Goal: Transaction & Acquisition: Purchase product/service

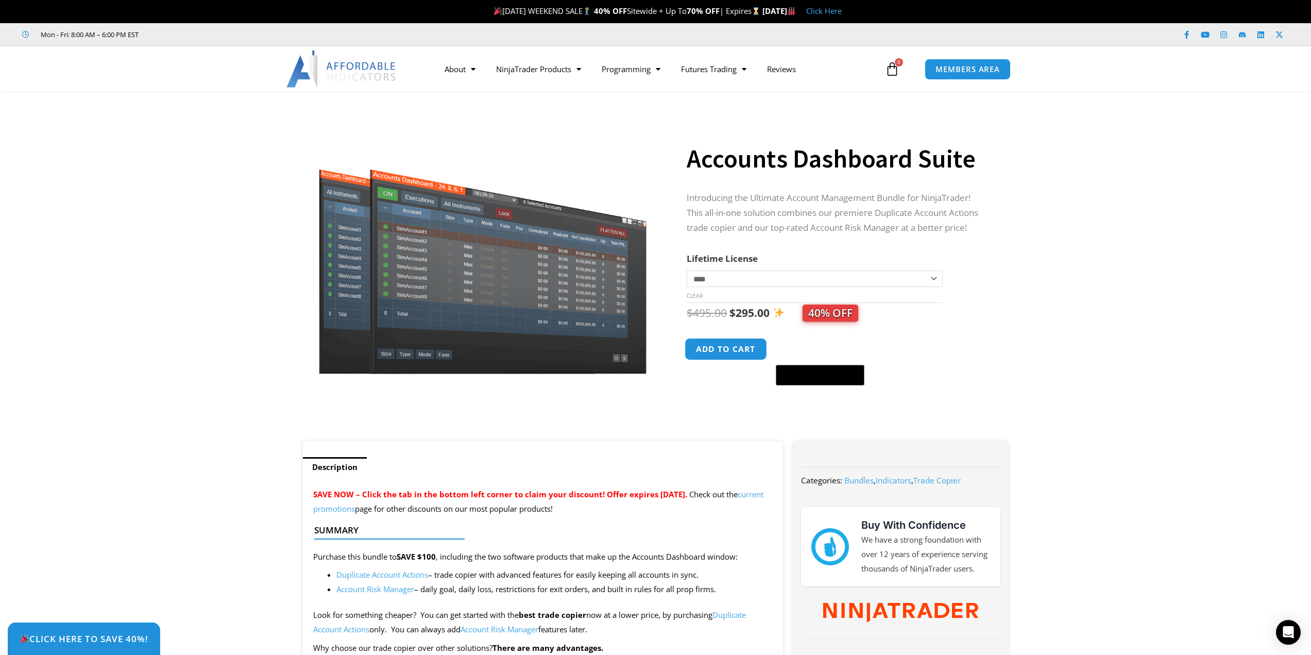
click at [726, 351] on button "Add to cart" at bounding box center [726, 349] width 82 height 22
click at [895, 70] on icon at bounding box center [892, 69] width 14 height 14
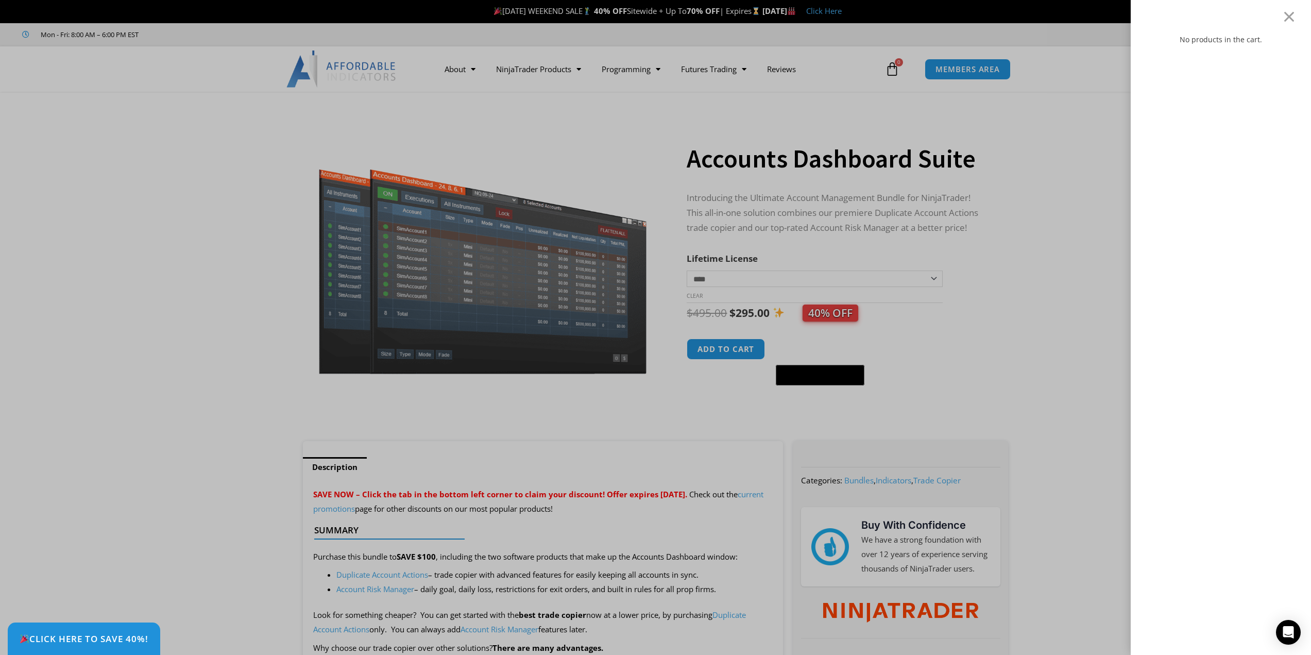
click at [747, 236] on div "No products in the cart." at bounding box center [655, 327] width 1311 height 655
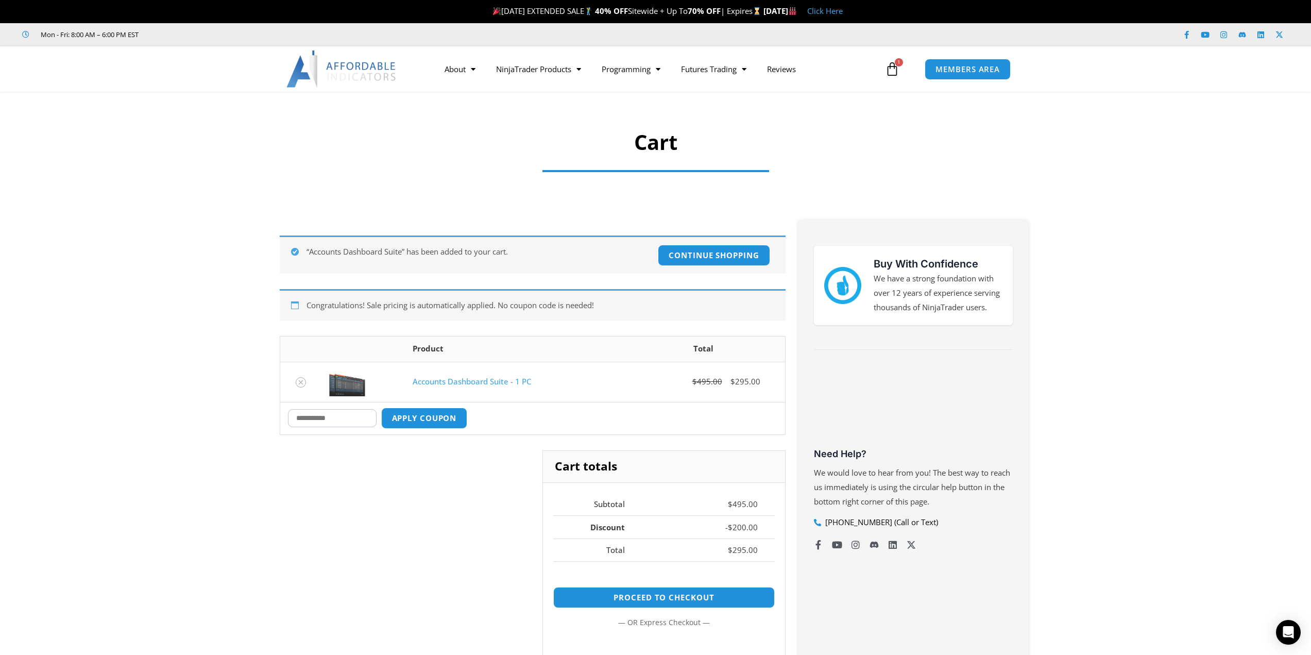
paste input "********"
type input "********"
click at [447, 418] on button "Apply coupon" at bounding box center [424, 418] width 91 height 22
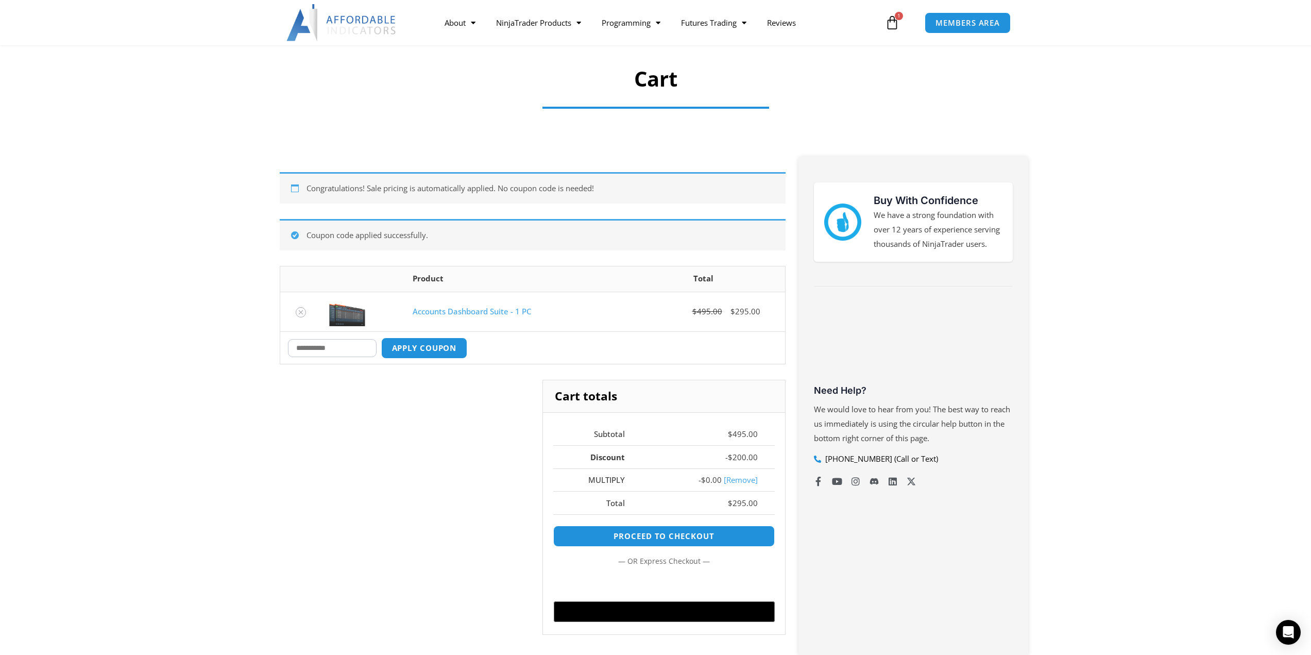
scroll to position [25, 0]
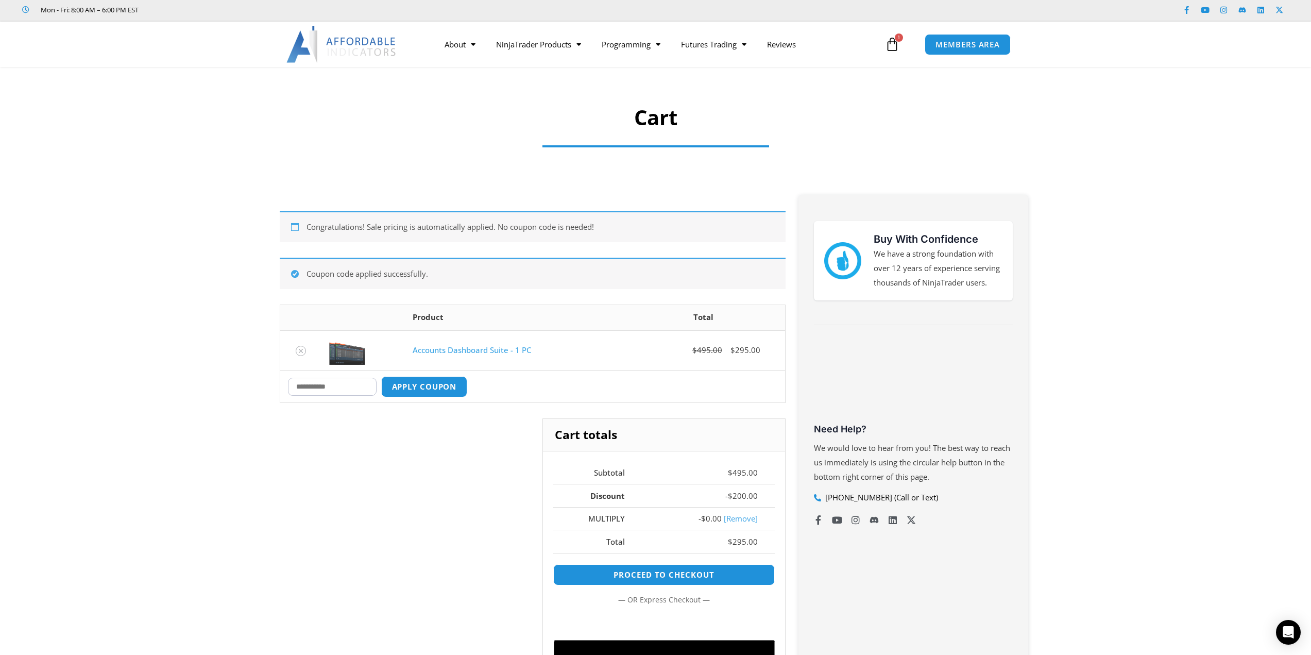
click at [468, 349] on link "Accounts Dashboard Suite - 1 PC" at bounding box center [472, 350] width 119 height 10
click at [448, 347] on link "Accounts Dashboard Suite - 1 PC" at bounding box center [472, 350] width 119 height 10
click at [349, 46] on img at bounding box center [341, 44] width 111 height 37
click at [563, 47] on link "NinjaTrader Products" at bounding box center [539, 44] width 106 height 24
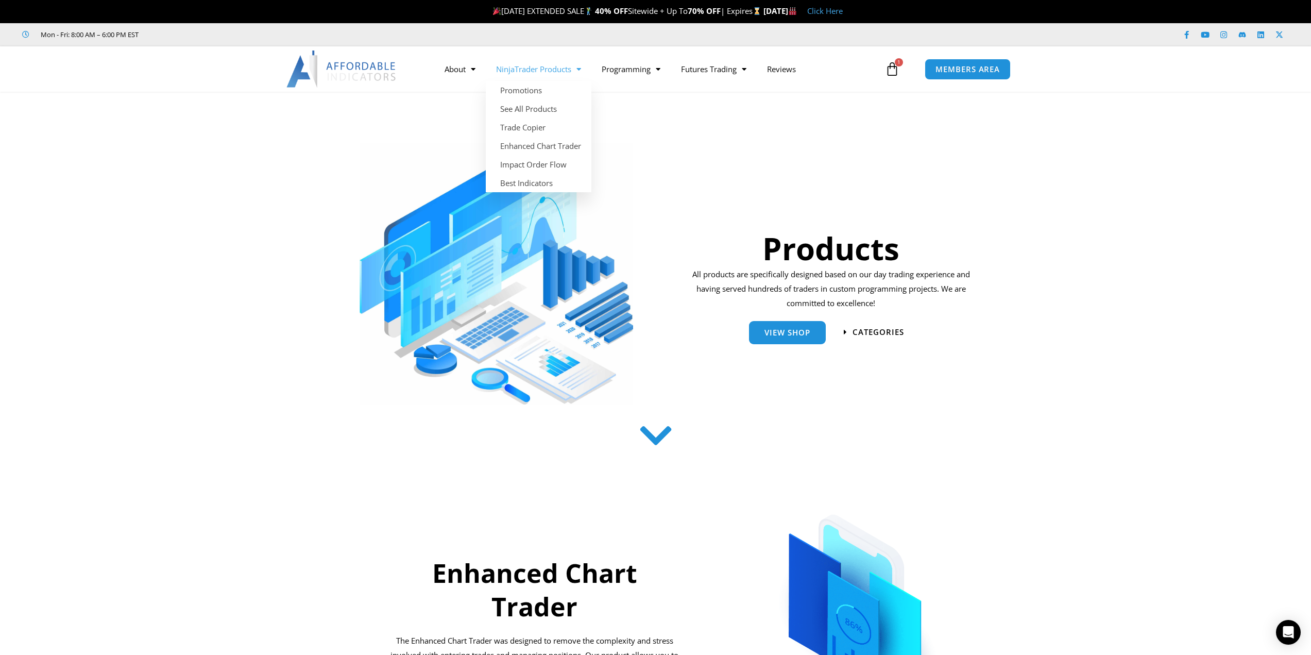
click at [527, 72] on link "NinjaTrader Products" at bounding box center [539, 69] width 106 height 24
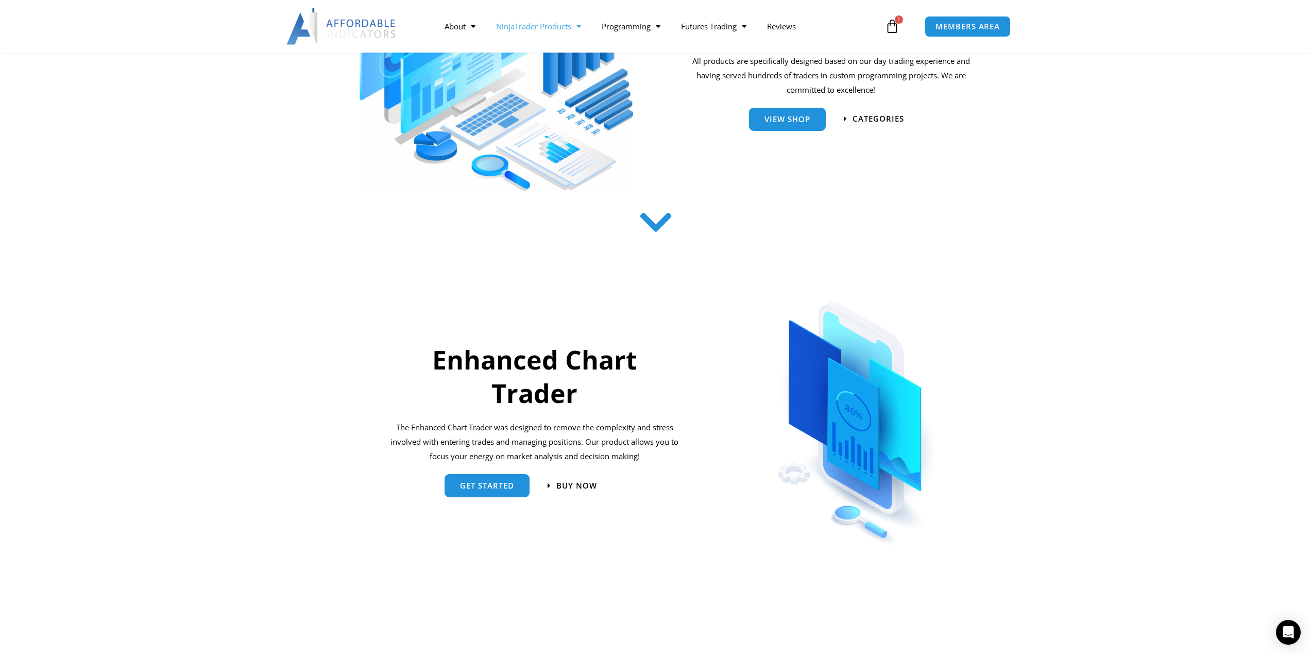
scroll to position [206, 0]
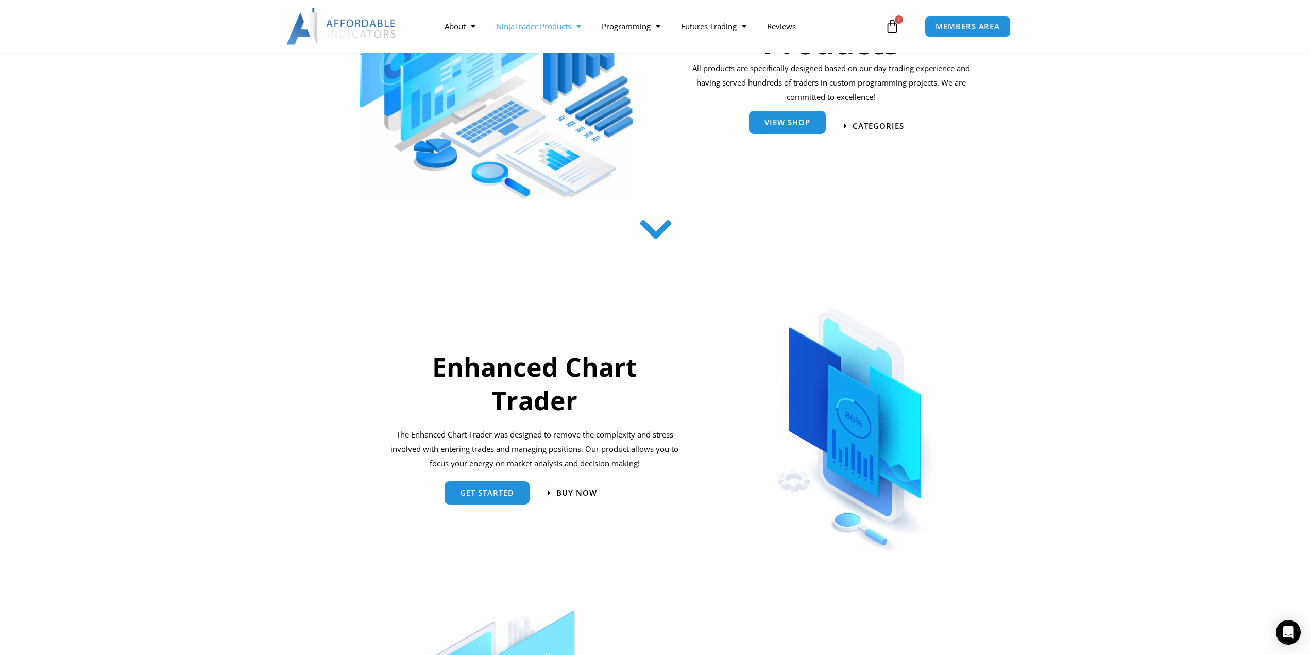
click at [796, 131] on link "View Shop" at bounding box center [787, 122] width 77 height 23
click at [782, 123] on span "View Shop" at bounding box center [788, 123] width 46 height 8
click at [878, 125] on span "categories" at bounding box center [879, 126] width 57 height 9
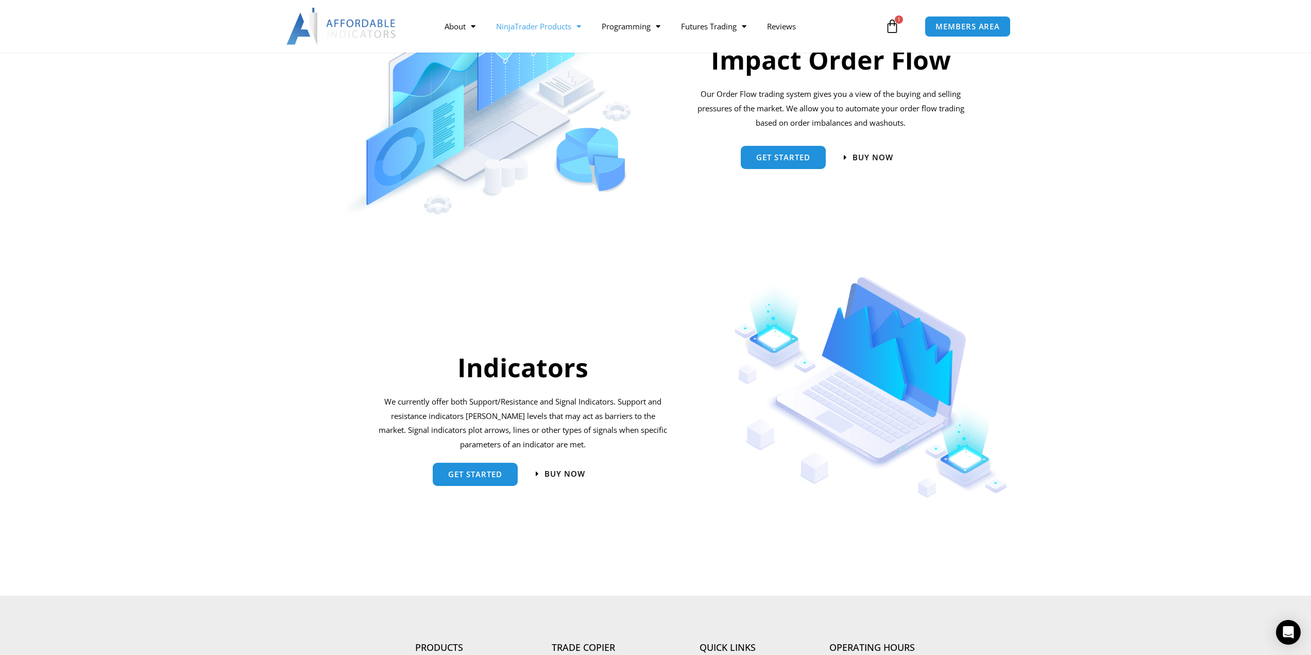
scroll to position [675, 0]
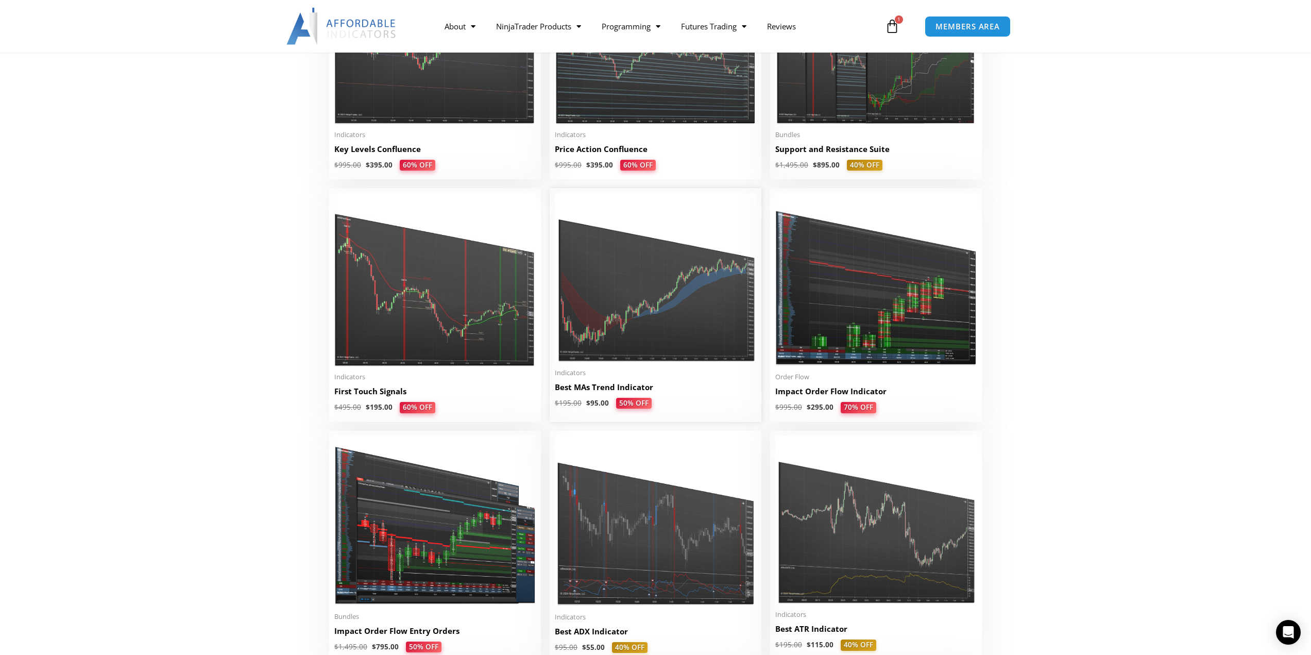
scroll to position [1597, 0]
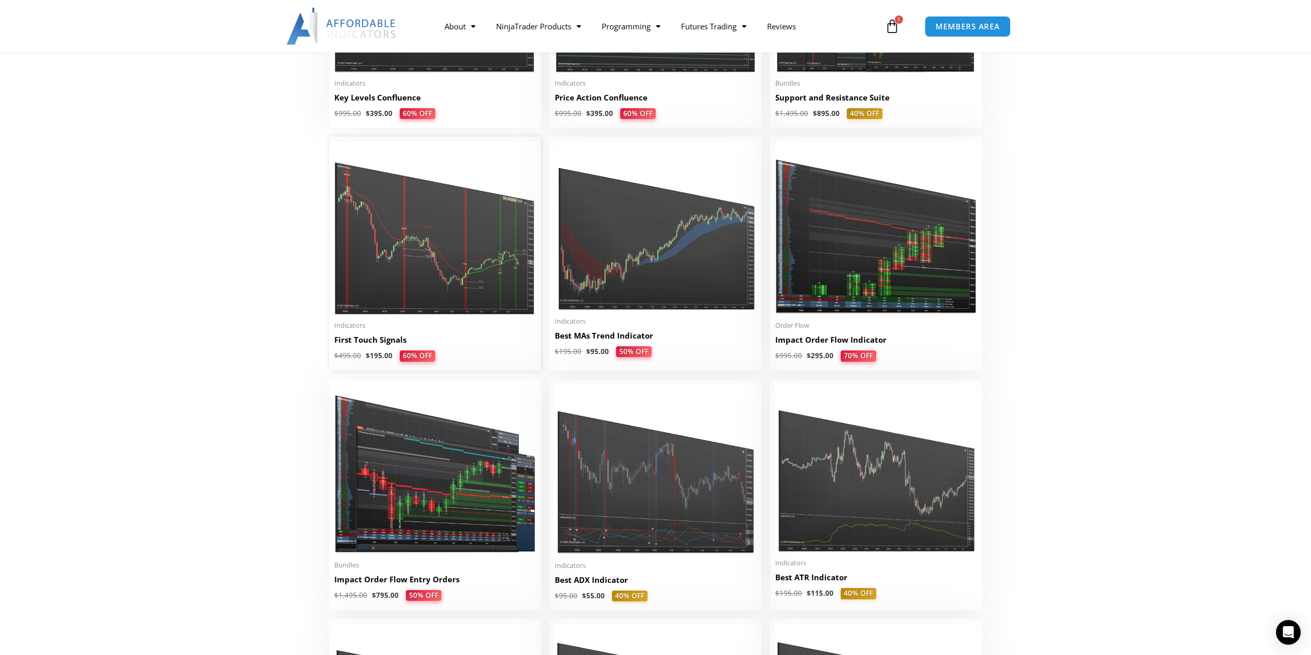
click at [401, 261] on img at bounding box center [434, 228] width 201 height 173
click at [438, 251] on img at bounding box center [434, 228] width 201 height 173
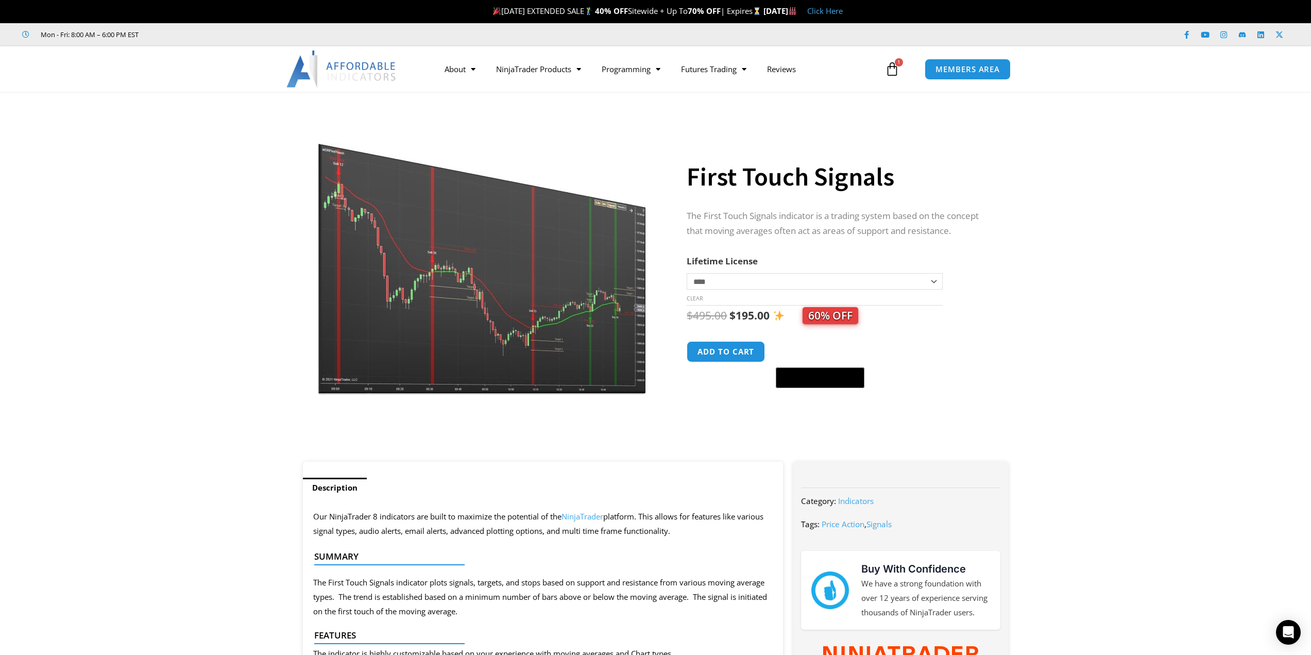
click at [462, 288] on img at bounding box center [482, 252] width 331 height 285
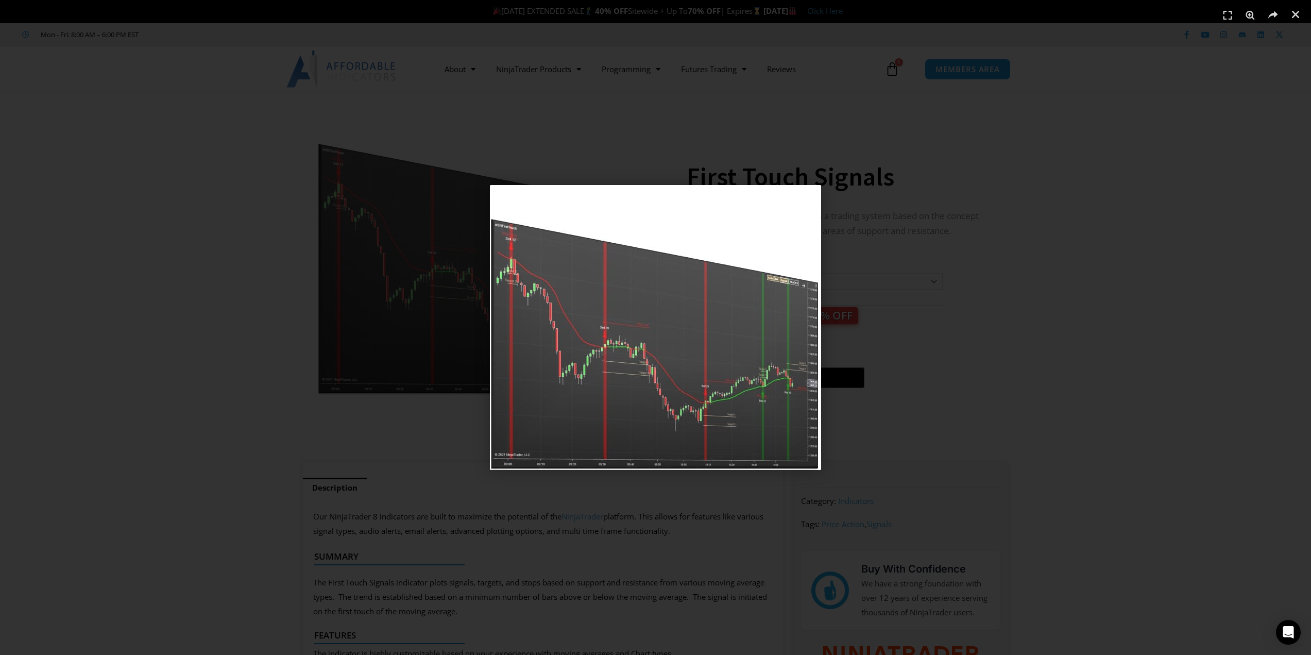
click at [439, 289] on div "1 / 1" at bounding box center [655, 327] width 1239 height 583
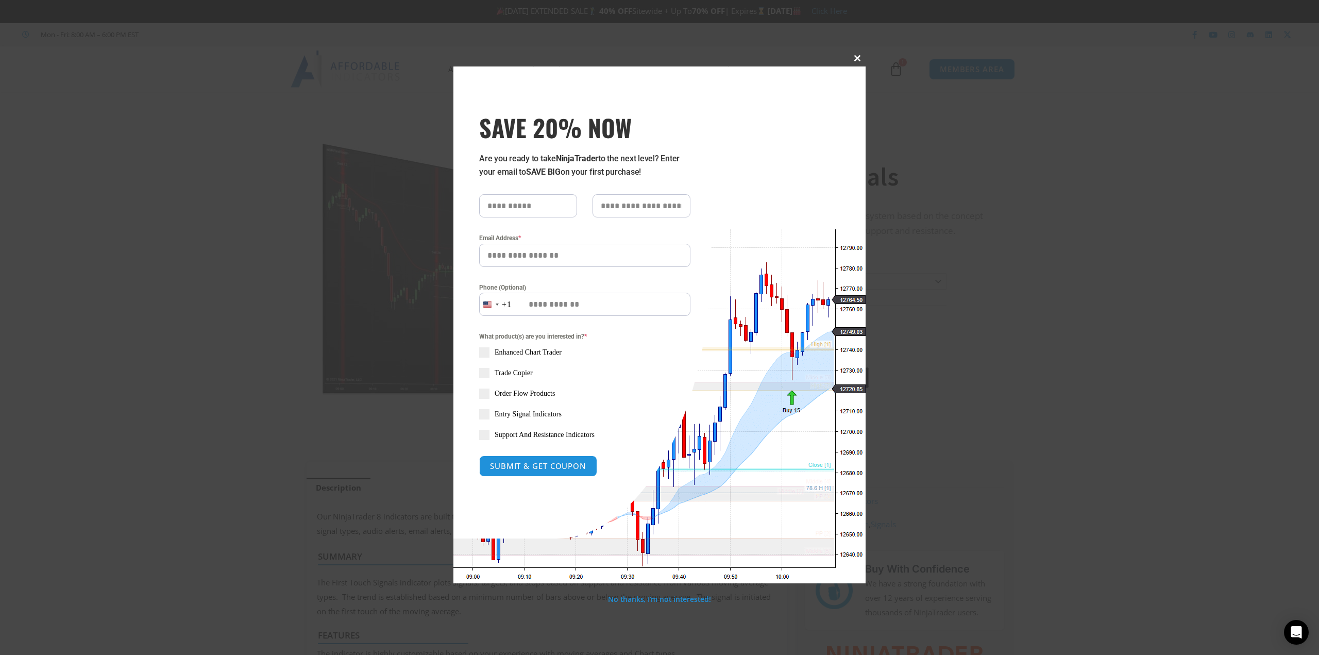
click at [855, 56] on span at bounding box center [857, 58] width 16 height 6
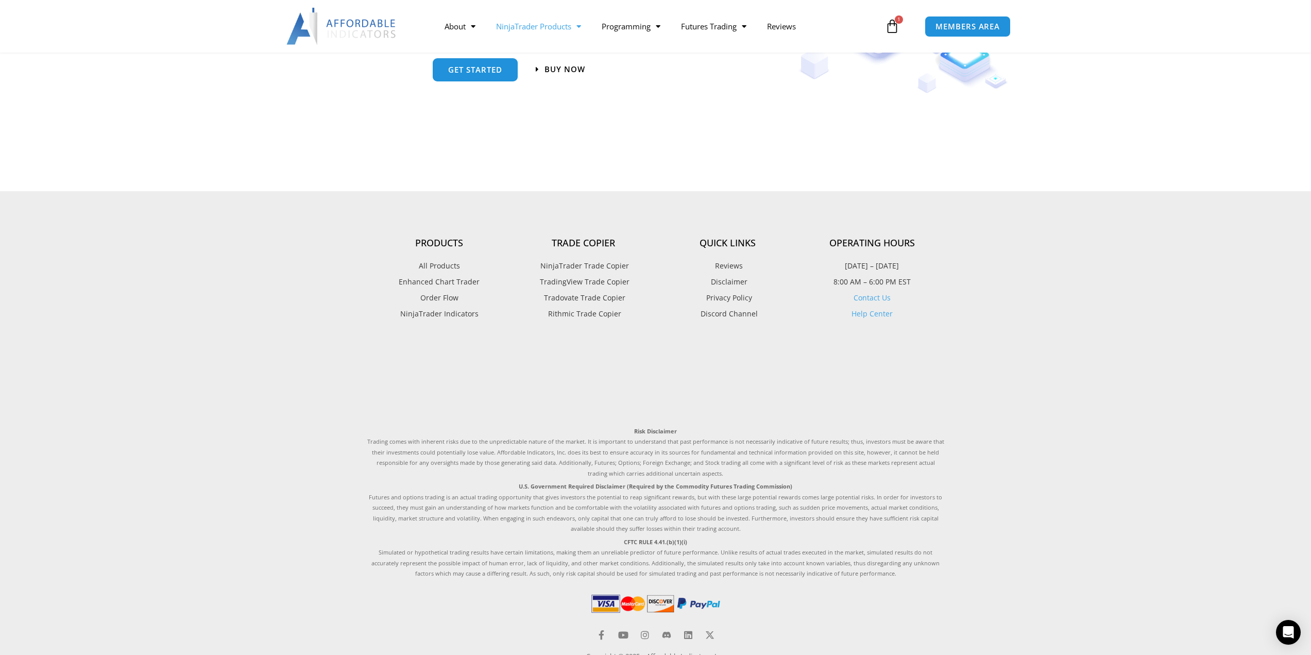
scroll to position [1269, 0]
